Goal: Task Accomplishment & Management: Use online tool/utility

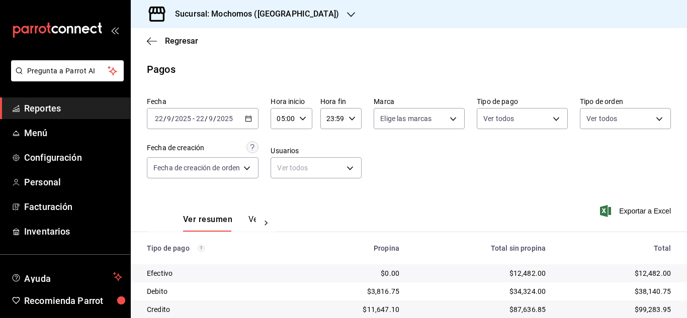
scroll to position [108, 0]
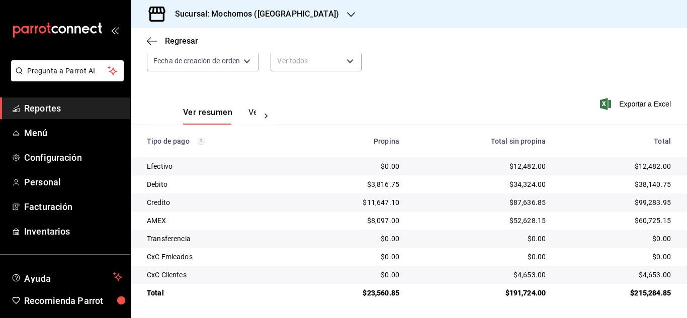
click at [86, 97] on li "Pregunta a Parrot AI" at bounding box center [65, 78] width 122 height 37
click at [86, 107] on span "Reportes" at bounding box center [73, 109] width 98 height 14
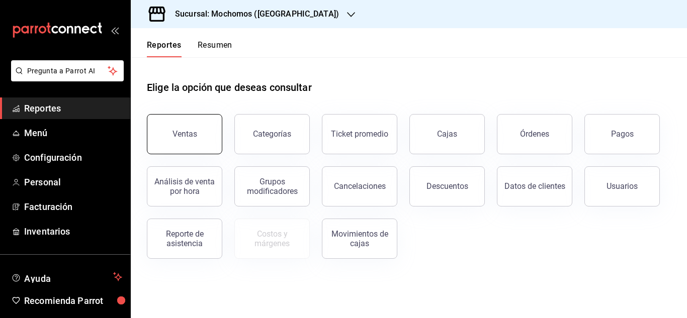
click at [203, 140] on button "Ventas" at bounding box center [184, 134] width 75 height 40
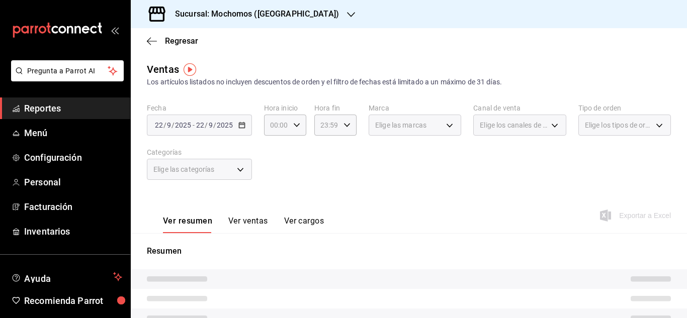
click at [245, 123] on div "[DATE] [DATE] - [DATE] [DATE]" at bounding box center [199, 125] width 105 height 21
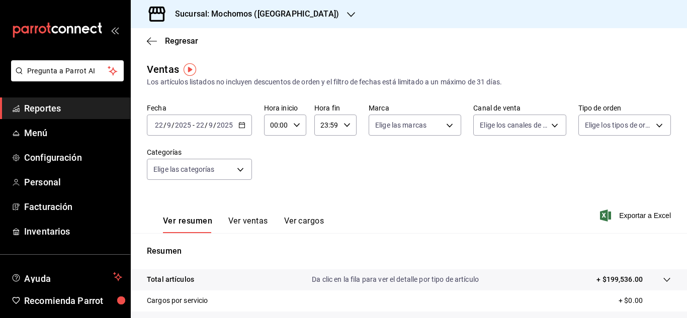
click at [247, 128] on div "[DATE] [DATE] - [DATE] [DATE]" at bounding box center [199, 125] width 105 height 21
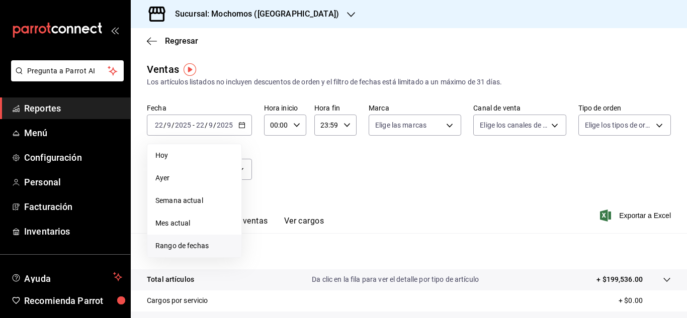
click at [203, 247] on span "Rango de fechas" at bounding box center [194, 246] width 78 height 11
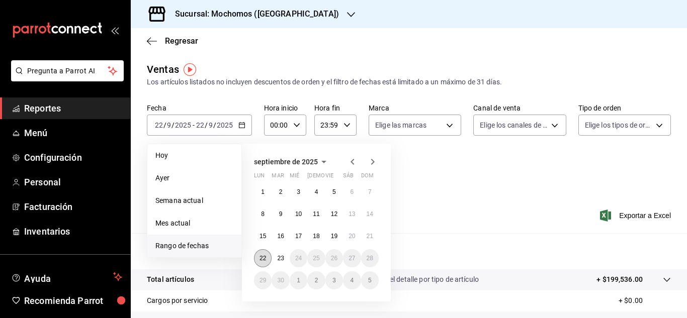
click at [259, 259] on button "22" at bounding box center [263, 258] width 18 height 18
click at [280, 258] on abbr "23" at bounding box center [280, 258] width 7 height 7
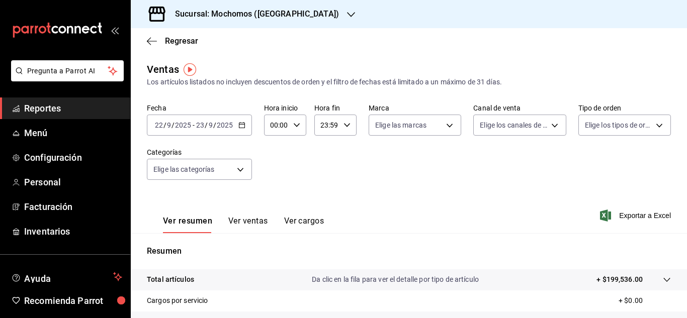
click at [299, 130] on div "00:00 Hora inicio" at bounding box center [285, 125] width 42 height 21
click at [278, 150] on button "04" at bounding box center [273, 147] width 17 height 20
type input "04:00"
click at [363, 147] on div at bounding box center [343, 159] width 687 height 318
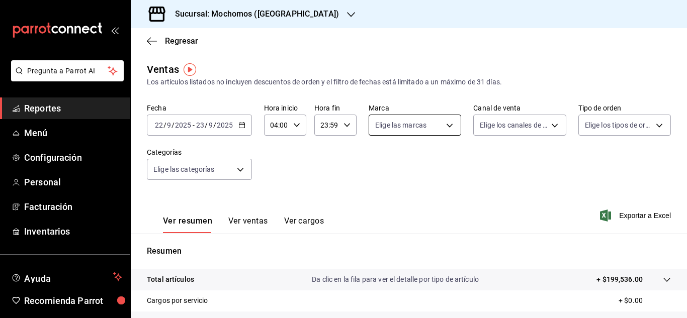
click at [416, 134] on body "Pregunta a Parrot AI Reportes Menú Configuración Personal Facturación Inventari…" at bounding box center [343, 159] width 687 height 318
click at [417, 167] on span "Ver todas" at bounding box center [409, 164] width 31 height 11
type input "562d5b5b-21a2-4ace-a941-66278f4a6c49"
checkbox input "true"
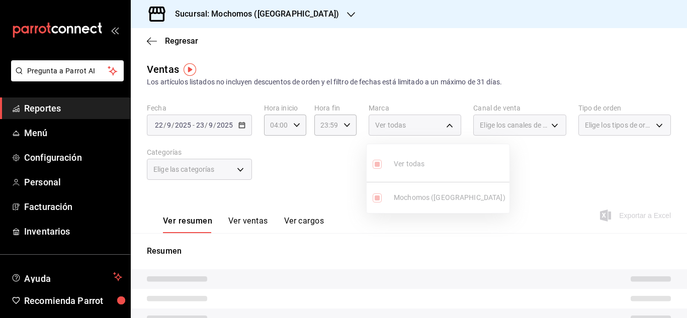
click at [529, 120] on div at bounding box center [343, 159] width 687 height 318
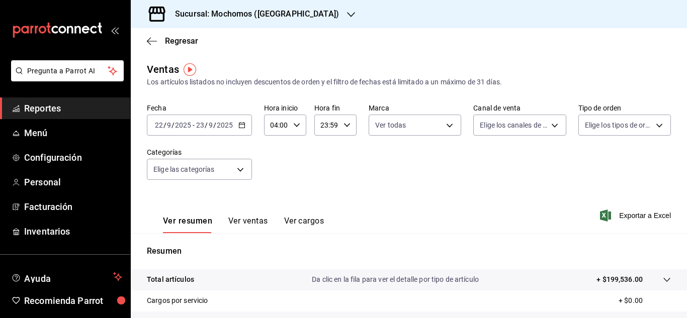
click at [528, 127] on body "Pregunta a Parrot AI Reportes Menú Configuración Personal Facturación Inventari…" at bounding box center [343, 159] width 687 height 318
click at [470, 174] on li "Ver todos" at bounding box center [514, 163] width 90 height 30
type input "PARROT,UBER_EATS,RAPPI,DIDI_FOOD,ONLINE"
checkbox input "true"
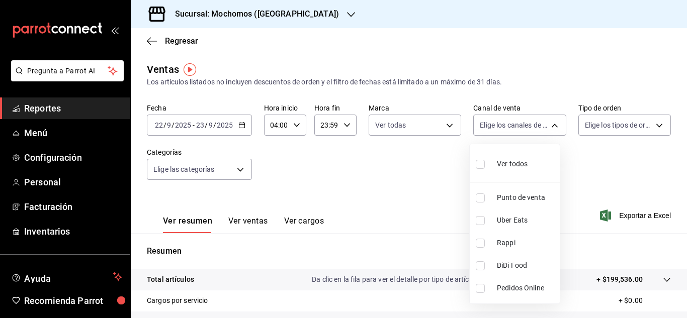
checkbox input "true"
click at [587, 135] on div at bounding box center [343, 159] width 687 height 318
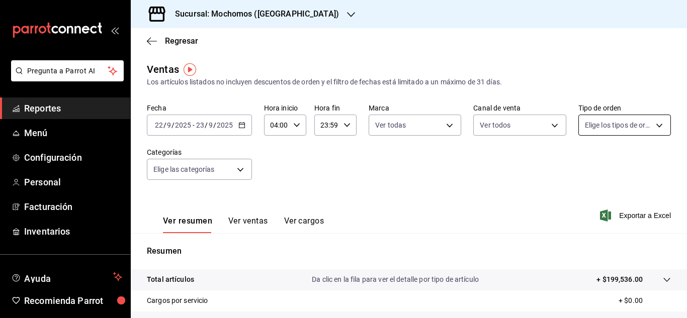
click at [594, 131] on body "Pregunta a Parrot AI Reportes Menú Configuración Personal Facturación Inventari…" at bounding box center [343, 159] width 687 height 318
drag, startPoint x: 568, startPoint y: 165, endPoint x: 587, endPoint y: 162, distance: 19.3
click at [587, 162] on div "Ver todos Cavas Para llevar Comer Aqui Externo" at bounding box center [343, 159] width 687 height 318
click at [587, 162] on input "checkbox" at bounding box center [582, 164] width 9 height 9
checkbox input "true"
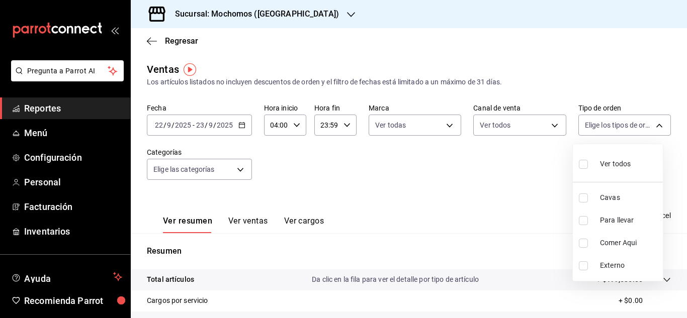
type input "3511826e-d0de-4296-8152-2ac5d1de6c07,baed2e38-a444-4c8b-baeb-c256ad15bf0c,e2b47…"
checkbox input "true"
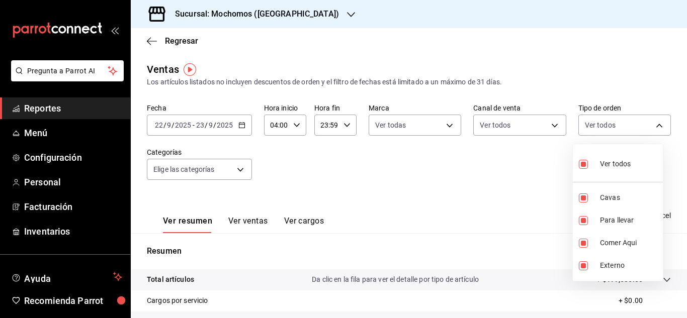
click at [300, 160] on div at bounding box center [343, 159] width 687 height 318
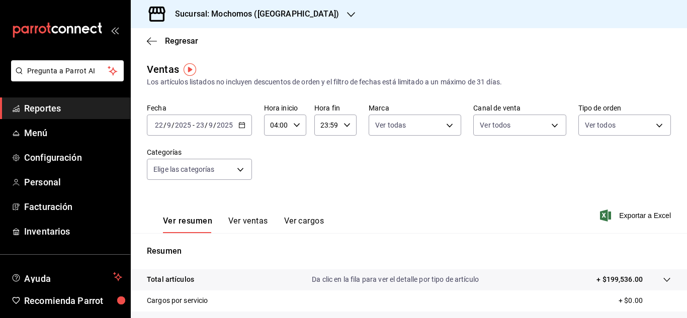
click at [249, 173] on body "Pregunta a Parrot AI Reportes Menú Configuración Personal Facturación Inventari…" at bounding box center [343, 159] width 687 height 318
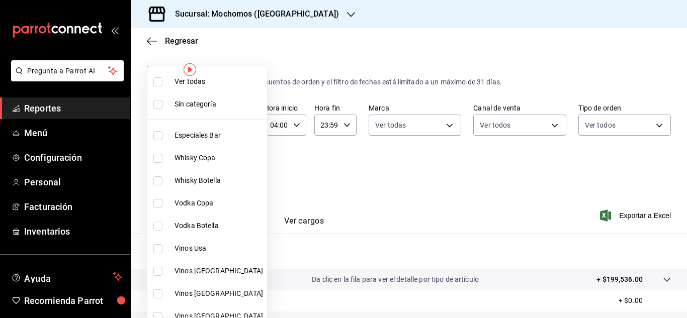
click at [156, 103] on input "checkbox" at bounding box center [157, 104] width 9 height 9
checkbox input "true"
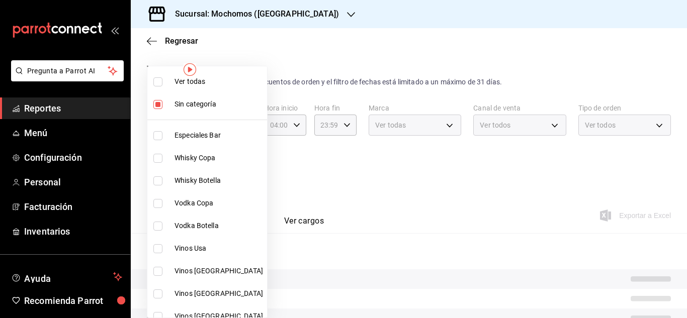
click at [157, 89] on li "Ver todas" at bounding box center [207, 81] width 120 height 23
type input "2d195258-a112-483e-9c41-0e6351594330,d48f3e9a-3ab1-4b8f-8ab3-d3938f1810f2,a94d4…"
checkbox input "true"
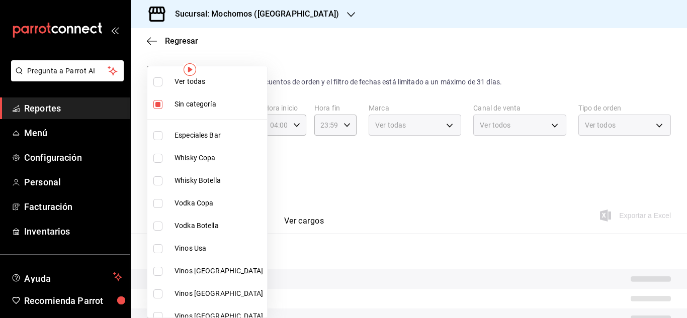
checkbox input "true"
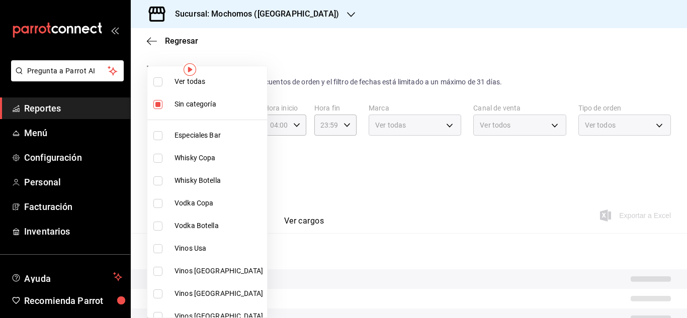
checkbox input "true"
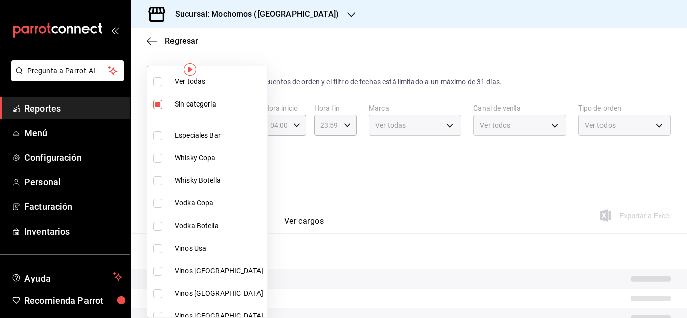
checkbox input "true"
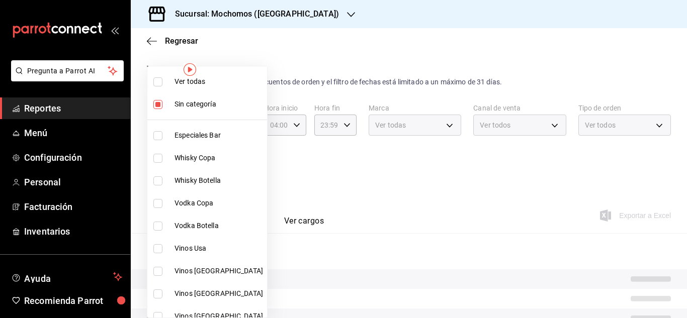
checkbox input "true"
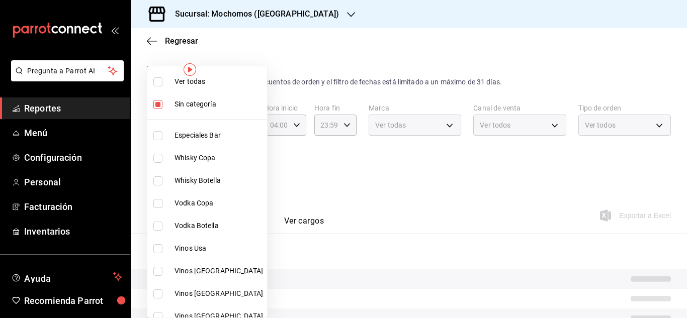
checkbox input "true"
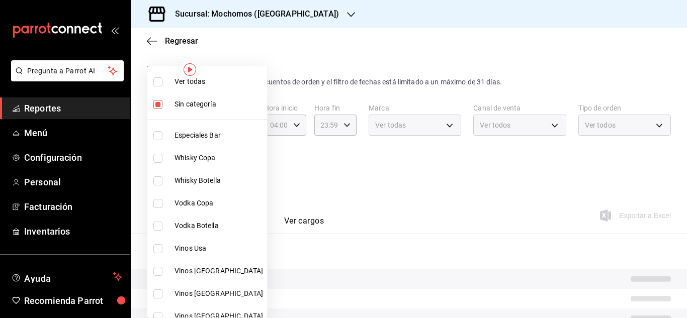
checkbox input "true"
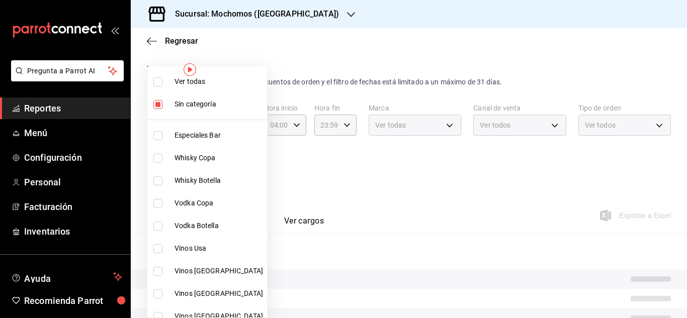
checkbox input "true"
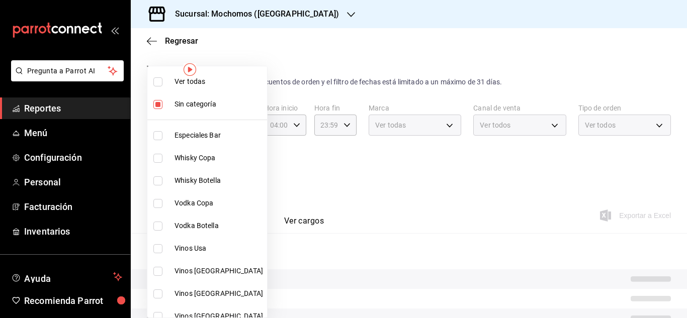
checkbox input "true"
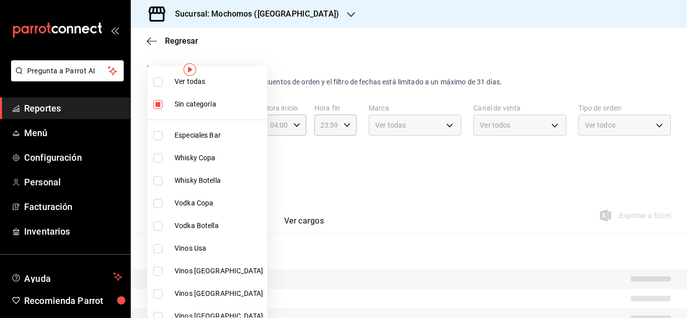
checkbox input "true"
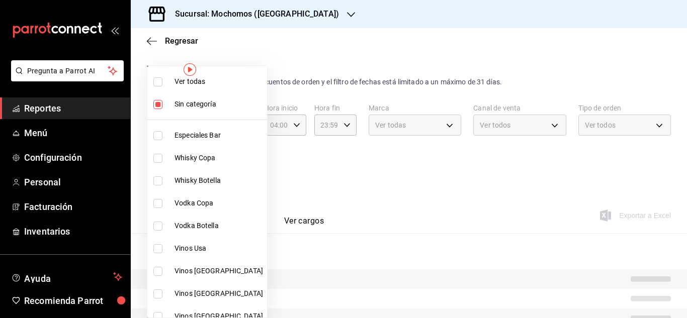
checkbox input "true"
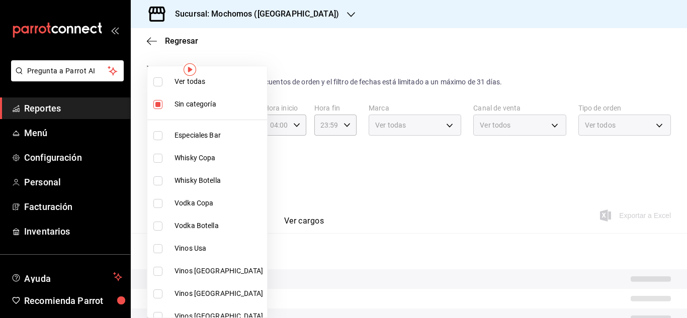
checkbox input "true"
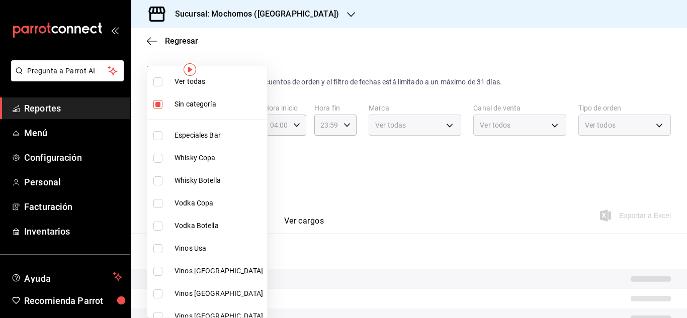
checkbox input "true"
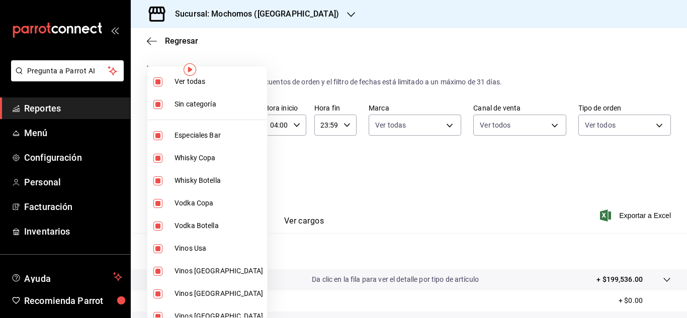
click at [383, 203] on div at bounding box center [343, 159] width 687 height 318
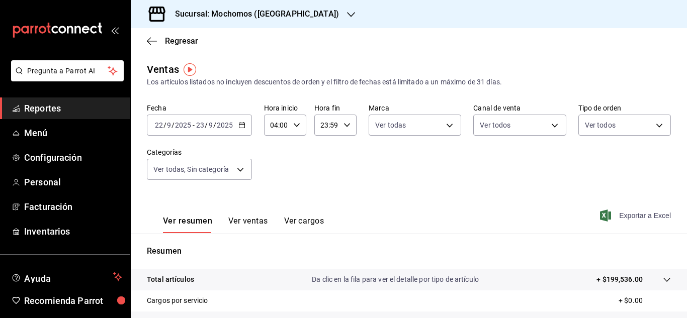
click at [645, 210] on span "Exportar a Excel" at bounding box center [636, 216] width 69 height 12
click at [54, 101] on link "Reportes" at bounding box center [65, 109] width 130 height 22
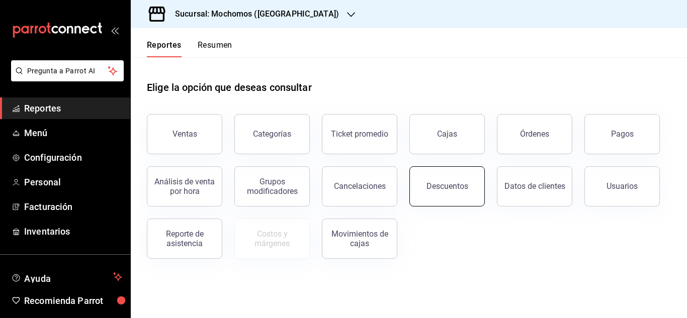
click at [446, 187] on div "Descuentos" at bounding box center [447, 186] width 42 height 10
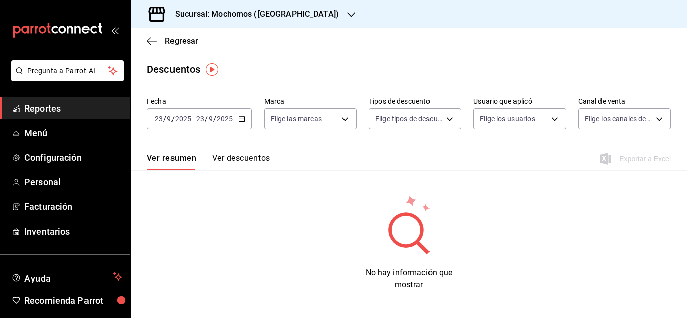
click at [247, 121] on div "[DATE] [DATE] - [DATE] [DATE]" at bounding box center [199, 118] width 105 height 21
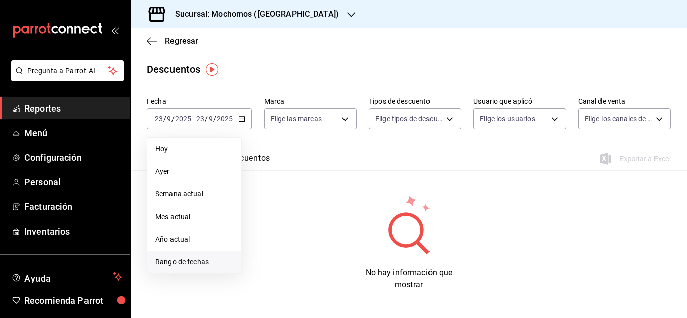
click at [199, 268] on li "Rango de fechas" at bounding box center [194, 262] width 94 height 23
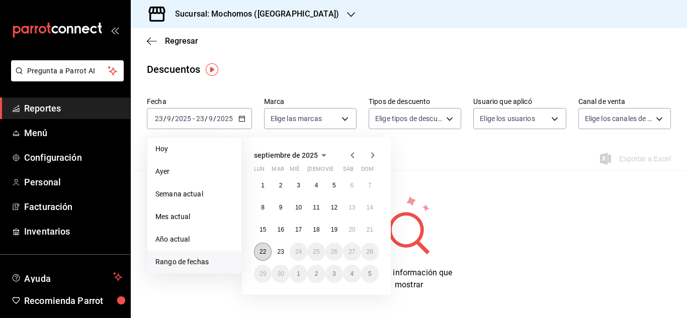
click at [268, 256] on button "22" at bounding box center [263, 252] width 18 height 18
click at [278, 254] on abbr "23" at bounding box center [280, 251] width 7 height 7
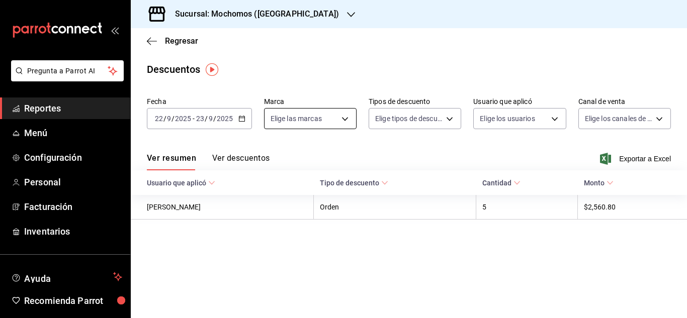
click at [344, 122] on body "Pregunta a Parrot AI Reportes Menú Configuración Personal Facturación Inventari…" at bounding box center [343, 159] width 687 height 318
click at [342, 160] on li "Ver todas" at bounding box center [335, 157] width 143 height 30
type input "562d5b5b-21a2-4ace-a941-66278f4a6c49"
checkbox input "true"
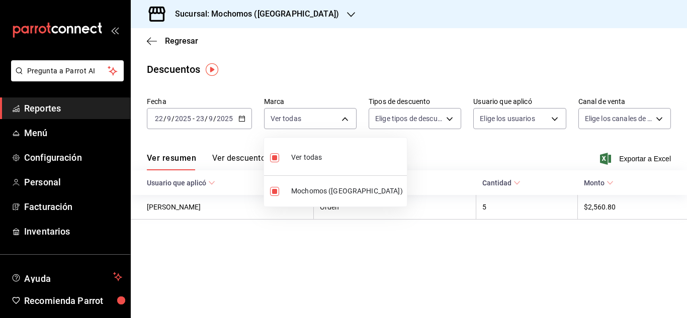
click at [441, 115] on div at bounding box center [343, 159] width 687 height 318
click at [441, 115] on body "Pregunta a Parrot AI Reportes Menú Configuración Personal Facturación Inventari…" at bounding box center [343, 159] width 687 height 318
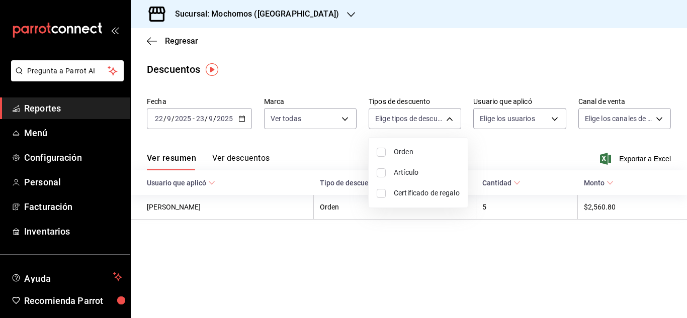
click at [421, 146] on li "Orden" at bounding box center [417, 152] width 99 height 21
type input "ORDER"
checkbox input "true"
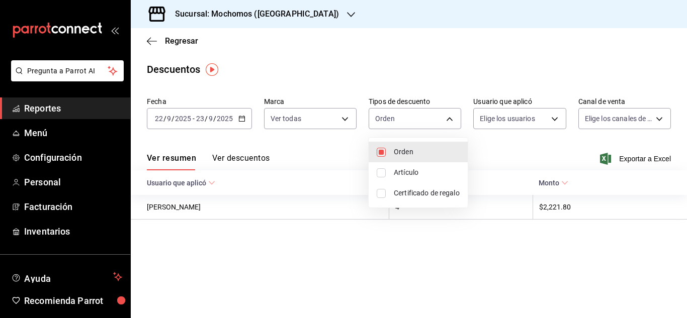
click at [565, 111] on div at bounding box center [343, 159] width 687 height 318
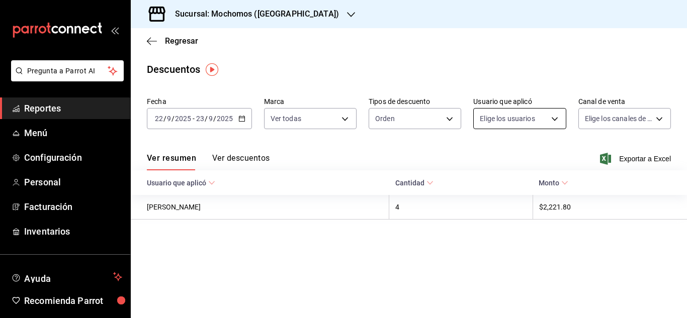
click at [551, 120] on body "Pregunta a Parrot AI Reportes Menú Configuración Personal Facturación Inventari…" at bounding box center [343, 159] width 687 height 318
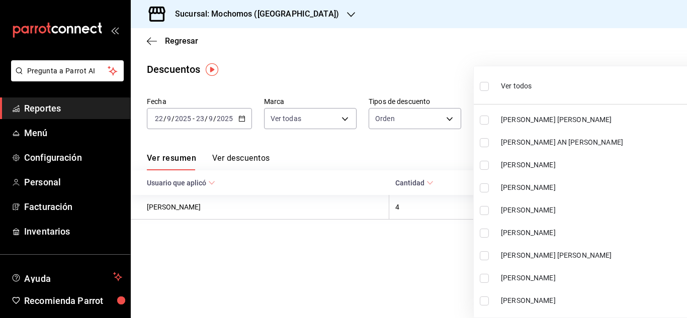
click at [555, 121] on li "[PERSON_NAME] [PERSON_NAME]" at bounding box center [598, 120] width 251 height 23
click at [496, 92] on ul "Ver todos [PERSON_NAME] [PERSON_NAME] AN [PERSON_NAME] [PERSON_NAME] [PERSON_NA…" at bounding box center [598, 191] width 251 height 251
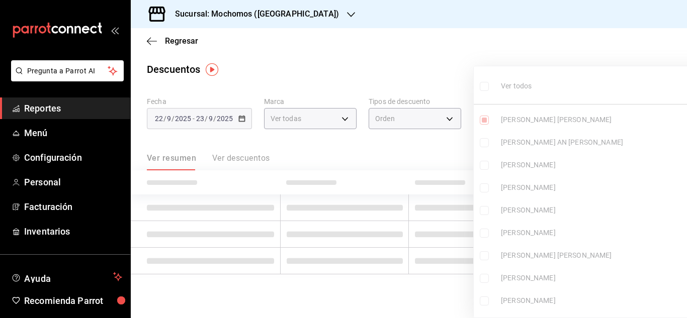
type input "da3fe0bf-9cae-42f0-8d99-93c2ae9c0243"
checkbox input "true"
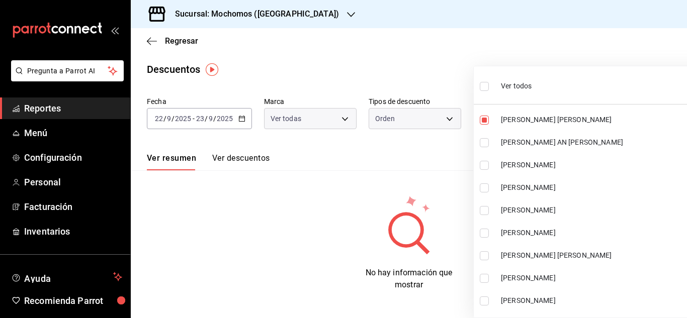
click at [483, 87] on input "checkbox" at bounding box center [483, 86] width 9 height 9
checkbox input "true"
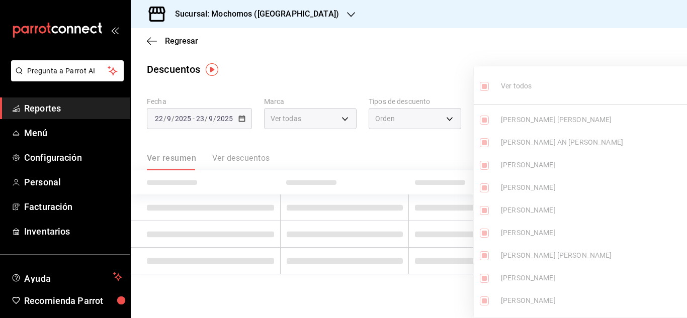
type input "da3fe0bf-9cae-42f0-8d99-93c2ae9c0243,46b97505-088e-4772-a4e5-018f57d75b8d,4d449…"
checkbox input "true"
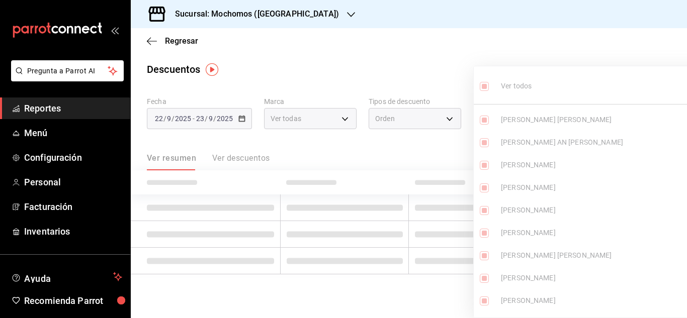
checkbox input "true"
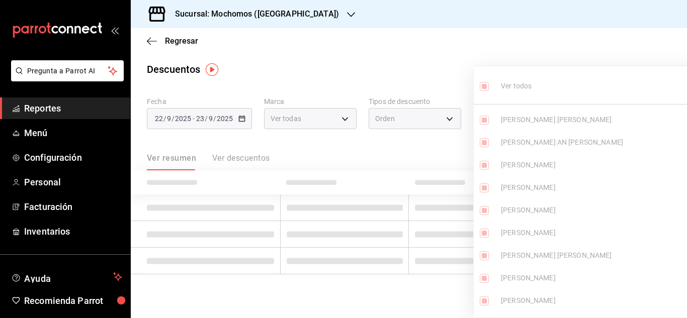
checkbox input "true"
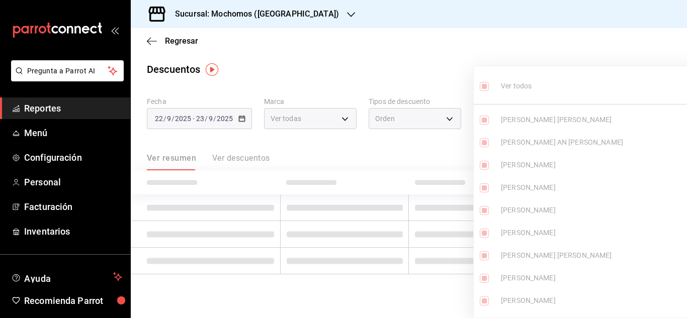
checkbox input "true"
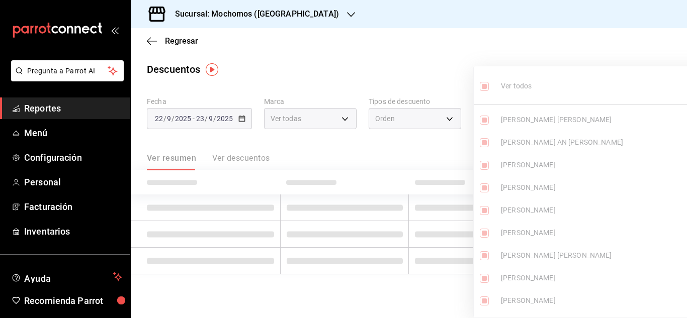
checkbox input "true"
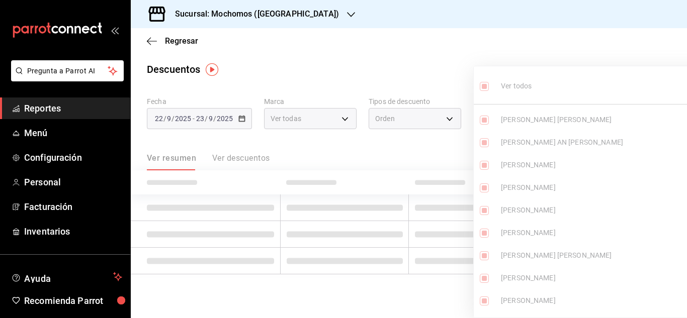
checkbox input "true"
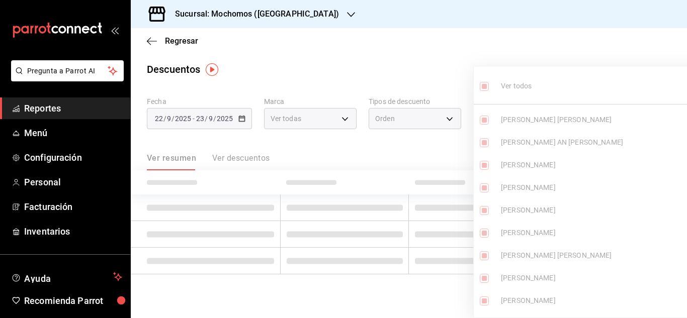
checkbox input "true"
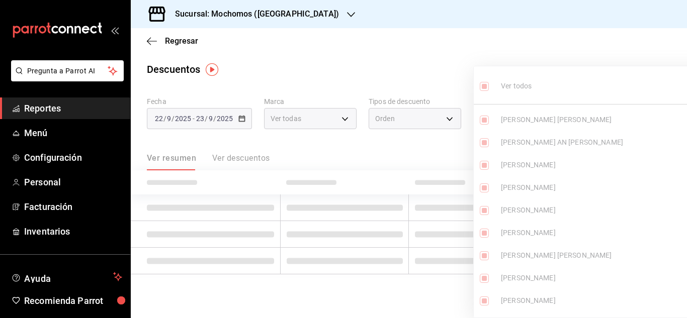
checkbox input "true"
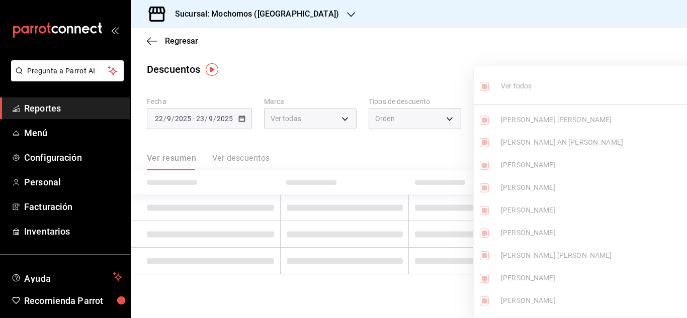
checkbox input "true"
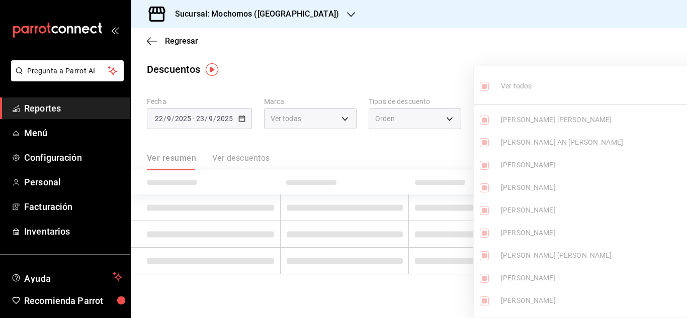
checkbox input "true"
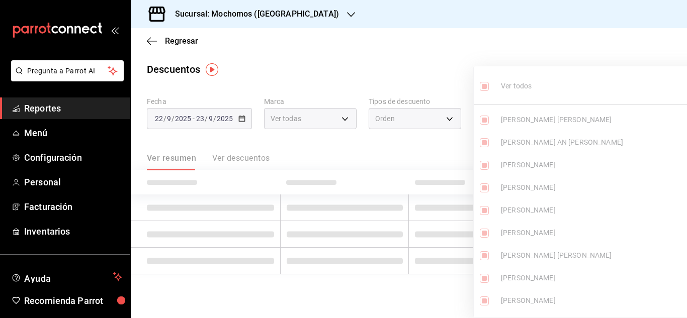
checkbox input "true"
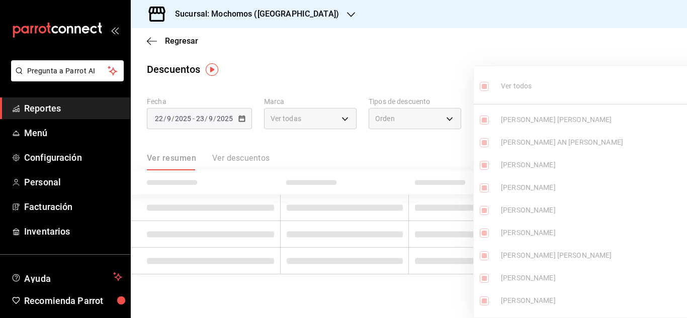
checkbox input "true"
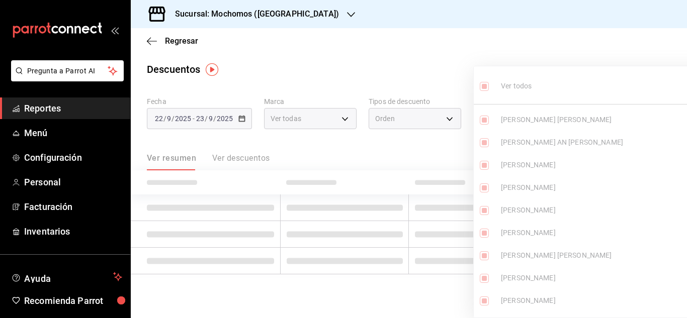
checkbox input "true"
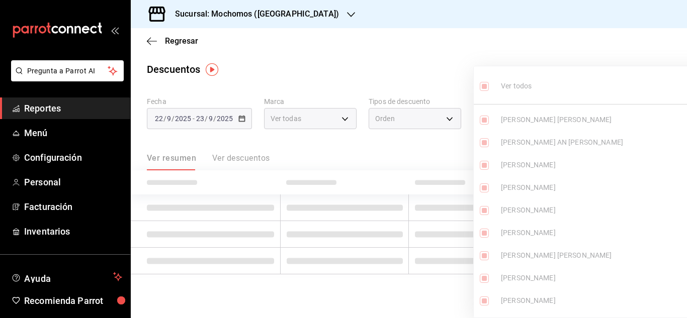
checkbox input "true"
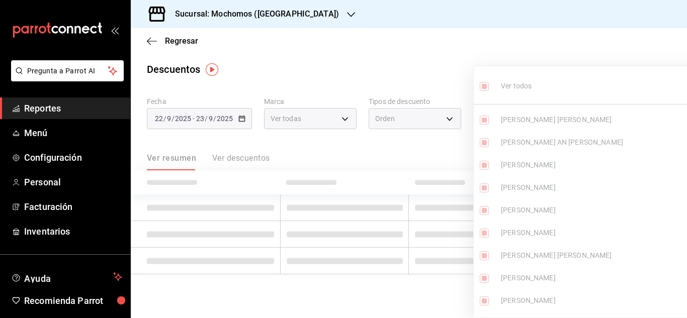
checkbox input "true"
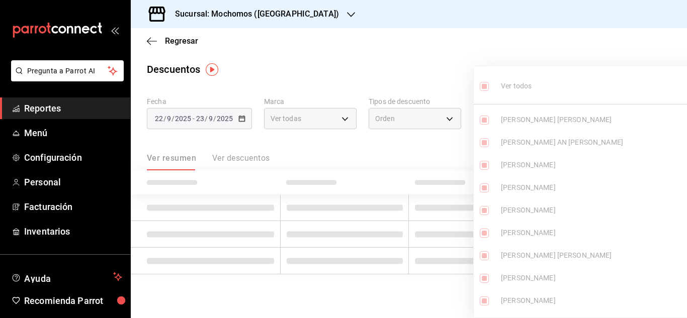
checkbox input "true"
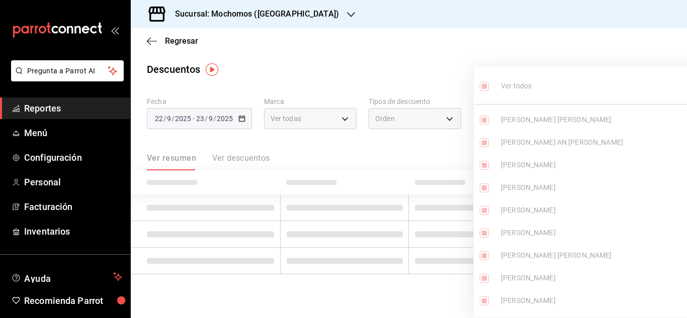
checkbox input "true"
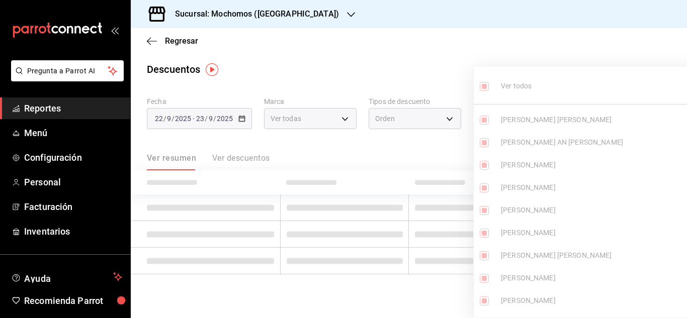
checkbox input "true"
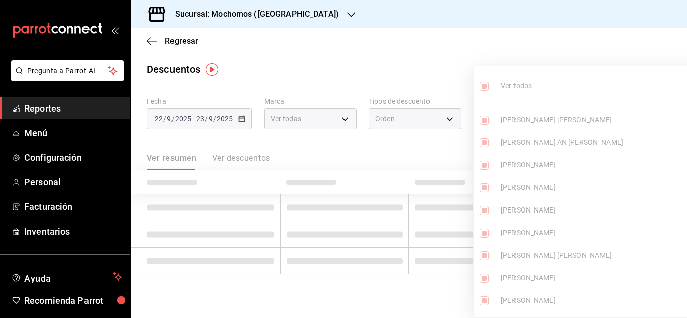
checkbox input "true"
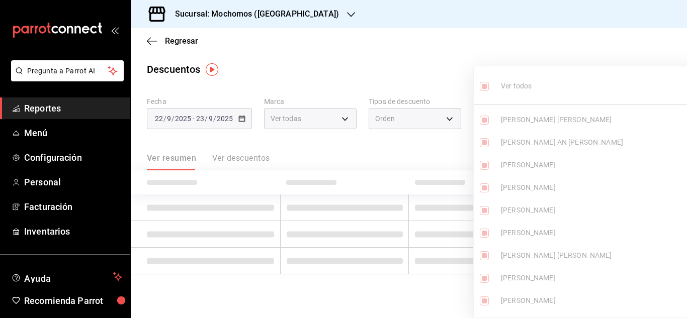
checkbox input "true"
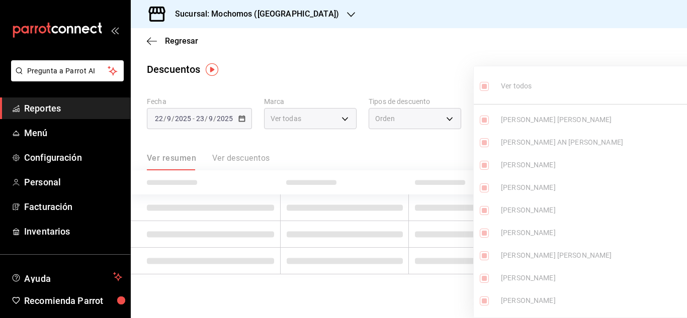
checkbox input "true"
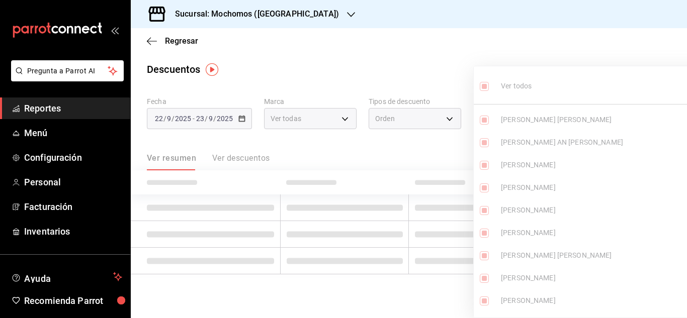
checkbox input "true"
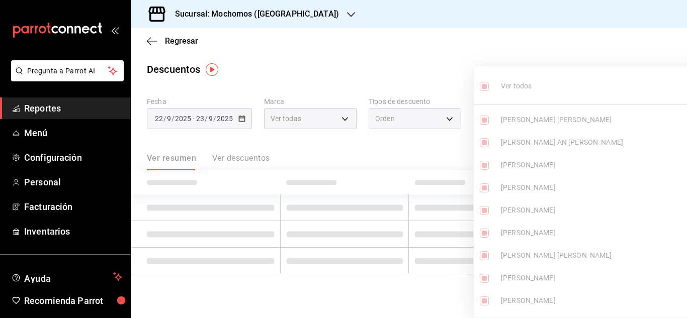
checkbox input "true"
click at [443, 73] on div at bounding box center [343, 159] width 687 height 318
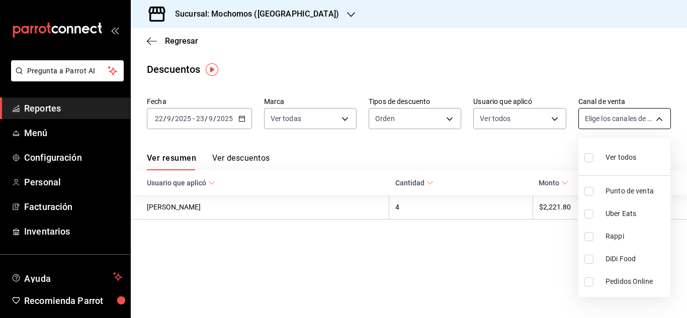
click at [633, 119] on body "Pregunta a Parrot AI Reportes Menú Configuración Personal Facturación Inventari…" at bounding box center [343, 159] width 687 height 318
click at [599, 165] on div "Ver todos" at bounding box center [610, 157] width 52 height 22
click at [535, 156] on div at bounding box center [343, 159] width 687 height 318
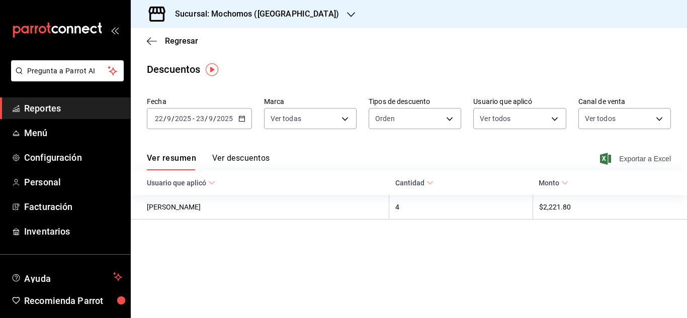
click at [620, 163] on span "Exportar a Excel" at bounding box center [636, 159] width 69 height 12
